Goal: Task Accomplishment & Management: Use online tool/utility

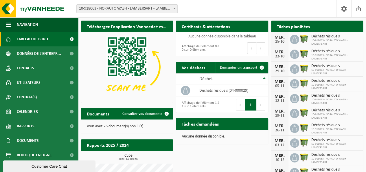
click at [294, 41] on icon at bounding box center [295, 39] width 6 height 6
click at [321, 38] on span "Déchets résiduels" at bounding box center [335, 36] width 49 height 5
click at [304, 37] on img at bounding box center [304, 39] width 10 height 10
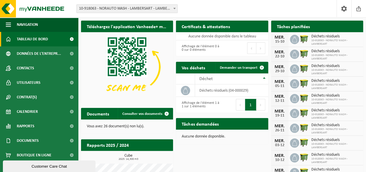
click at [295, 38] on icon at bounding box center [294, 39] width 5 height 6
click at [282, 41] on div "15-10" at bounding box center [280, 42] width 12 height 4
click at [318, 39] on span "10-918063 - NORAUTO WASH - LAMBERSART" at bounding box center [335, 42] width 49 height 7
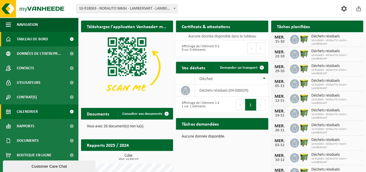
click at [36, 114] on span "Calendrier" at bounding box center [27, 111] width 21 height 14
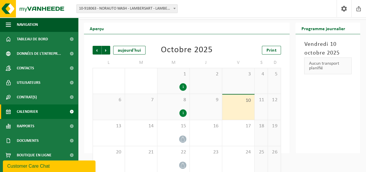
scroll to position [23, 0]
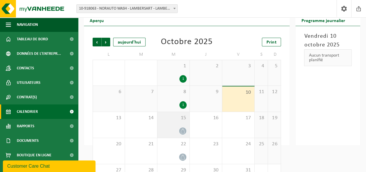
click at [181, 122] on div "15" at bounding box center [173, 125] width 32 height 26
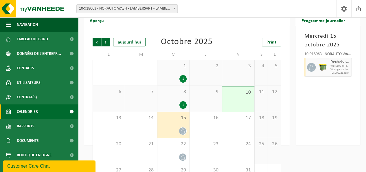
click at [181, 122] on div "15" at bounding box center [173, 125] width 32 height 26
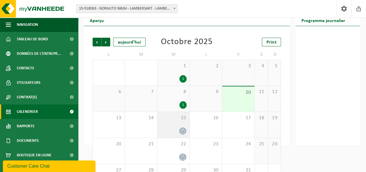
click at [181, 122] on div "15" at bounding box center [173, 125] width 32 height 26
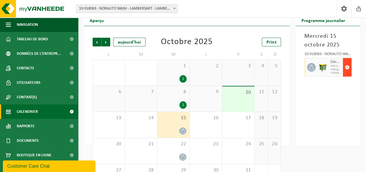
click at [347, 68] on span "button" at bounding box center [347, 67] width 5 height 12
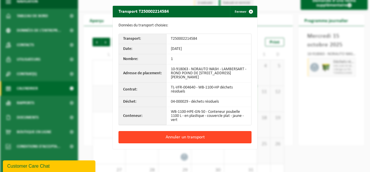
click at [206, 136] on button "Annuler un transport" at bounding box center [185, 137] width 133 height 12
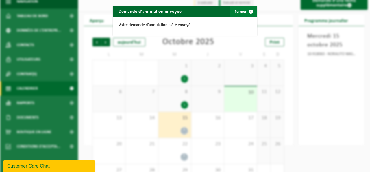
click at [249, 12] on span "button" at bounding box center [251, 12] width 12 height 12
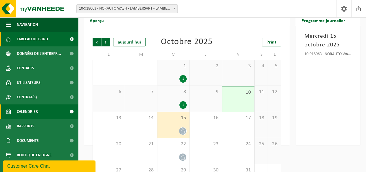
click at [32, 38] on span "Tableau de bord" at bounding box center [32, 39] width 31 height 14
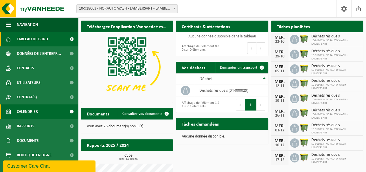
click at [32, 112] on span "Calendrier" at bounding box center [27, 111] width 21 height 14
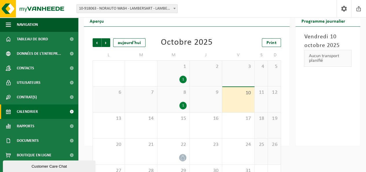
scroll to position [23, 0]
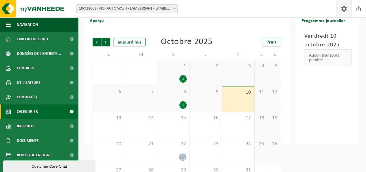
click at [342, 8] on span at bounding box center [344, 8] width 9 height 17
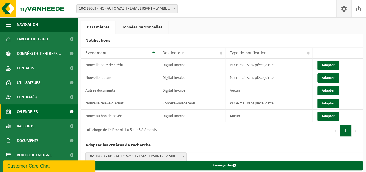
click at [27, 113] on span "Calendrier" at bounding box center [27, 111] width 21 height 14
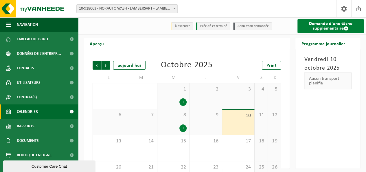
click at [329, 27] on link "Demande d'une tâche supplémentaire" at bounding box center [331, 26] width 66 height 14
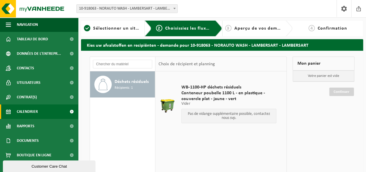
click at [29, 112] on span "Calendrier" at bounding box center [27, 111] width 21 height 14
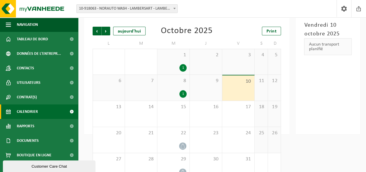
scroll to position [35, 0]
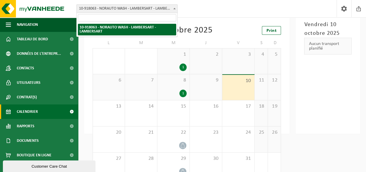
click at [174, 8] on b at bounding box center [174, 8] width 2 height 1
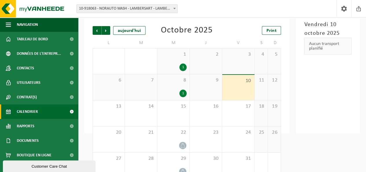
click at [200, 11] on div "Site: 10-918063 - NORAUTO WASH - LAMBERSART - LAMBERSART 10-918063 - NORAUTO WA…" at bounding box center [183, 9] width 366 height 18
